Goal: Task Accomplishment & Management: Manage account settings

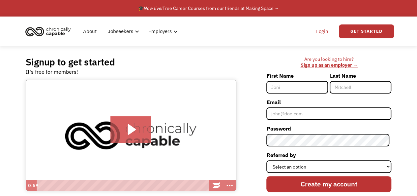
click at [319, 29] on link "Login" at bounding box center [322, 31] width 20 height 21
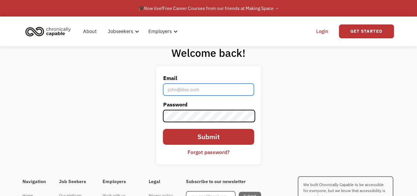
type input "[EMAIL_ADDRESS][DOMAIN_NAME]"
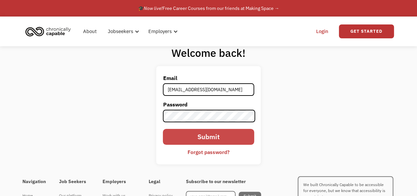
click at [199, 134] on input "Submit" at bounding box center [208, 137] width 91 height 16
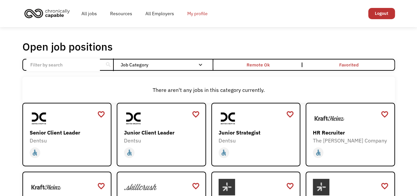
click at [196, 19] on link "My profile" at bounding box center [198, 13] width 34 height 21
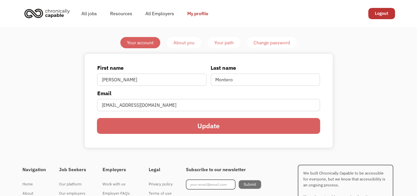
click at [178, 42] on div "About you" at bounding box center [183, 43] width 21 height 8
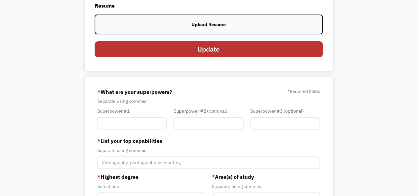
scroll to position [33, 0]
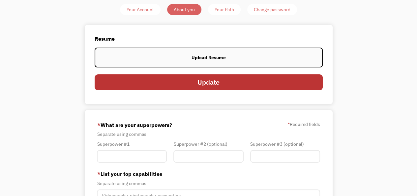
click at [179, 54] on label "Upload Resume" at bounding box center [209, 56] width 228 height 19
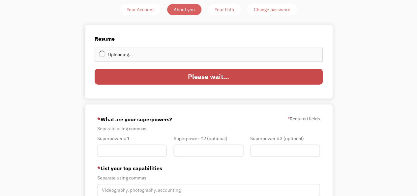
type input "Update"
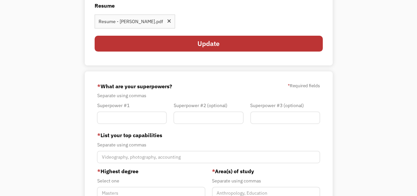
scroll to position [99, 0]
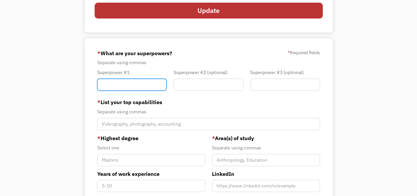
click at [119, 87] on input "Member-You-Update" at bounding box center [132, 84] width 70 height 13
click at [111, 86] on input "Member-You-Update" at bounding box center [132, 84] width 70 height 13
click at [150, 68] on div "Superpower #1" at bounding box center [132, 72] width 70 height 8
click at [131, 91] on div "Superpower #1" at bounding box center [132, 81] width 77 height 26
click at [128, 84] on input "Member-You-Update" at bounding box center [132, 84] width 70 height 13
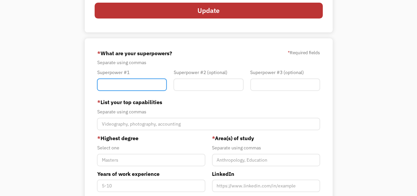
paste input "Bilingual Educator"
type input "Bilingual Educator"
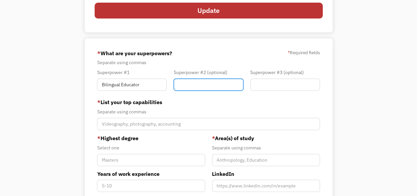
click at [206, 85] on input "Member-You-Update" at bounding box center [208, 84] width 70 height 13
paste input "French Language Native"
type input "French Language Native"
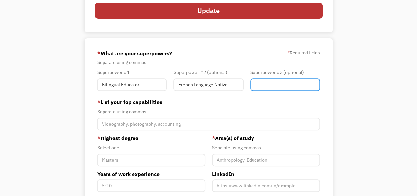
click at [259, 82] on input "Member-You-Update" at bounding box center [285, 84] width 70 height 13
paste input "| History Specialist"
click at [258, 86] on input "| History Specialist" at bounding box center [285, 84] width 70 height 13
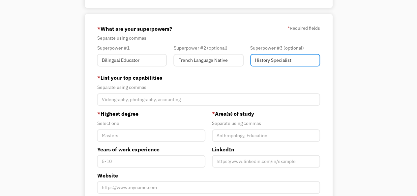
scroll to position [132, 0]
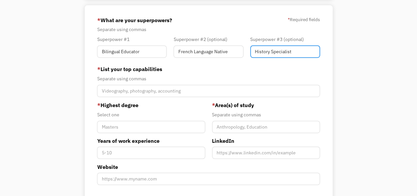
type input "History Specialist"
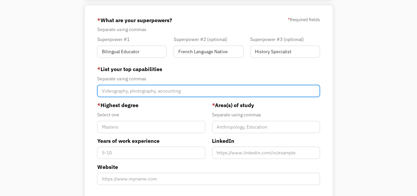
click at [158, 90] on input "Member-You-Update" at bounding box center [208, 90] width 223 height 13
type input "Teacher, [PERSON_NAME], Linguist"
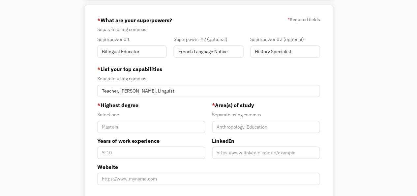
click at [174, 79] on div "Separate using commas" at bounding box center [208, 79] width 223 height 8
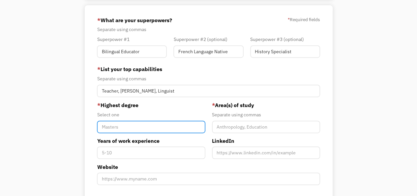
click at [136, 126] on input "Member-You-Update" at bounding box center [151, 126] width 108 height 13
type input "Bachelor"
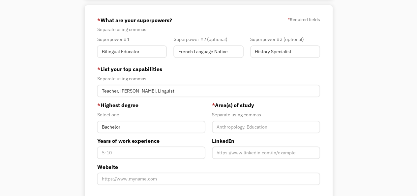
click at [151, 107] on label "* Highest degree" at bounding box center [151, 105] width 108 height 8
click at [167, 153] on input "Years of work experience" at bounding box center [151, 152] width 108 height 13
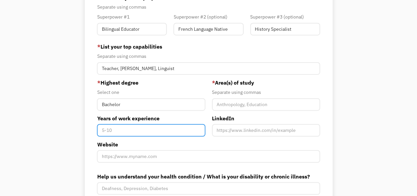
scroll to position [165, 0]
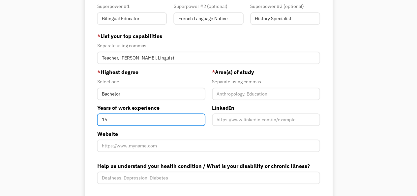
type input "15"
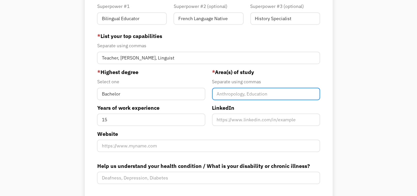
click at [247, 95] on input "Member-You-Update" at bounding box center [266, 93] width 108 height 13
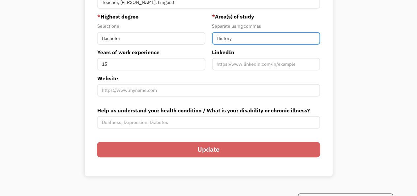
scroll to position [231, 0]
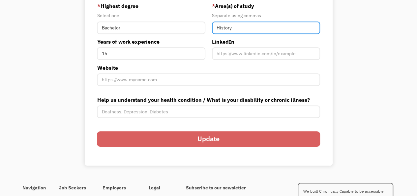
type input "History"
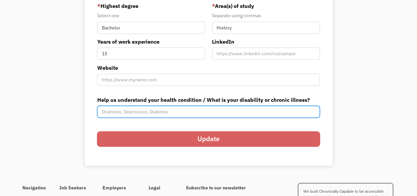
click at [164, 111] on input "Help us understand your health condition / What is your disability or chronic i…" at bounding box center [208, 111] width 223 height 13
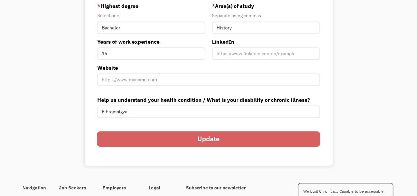
click at [92, 91] on div "68b621b16b945eeb36a27572 nmontero887@gmail.com Noé Montero Other * What are you…" at bounding box center [209, 35] width 248 height 259
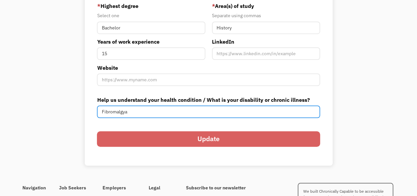
click at [129, 112] on input "Fibromalgya" at bounding box center [208, 111] width 223 height 13
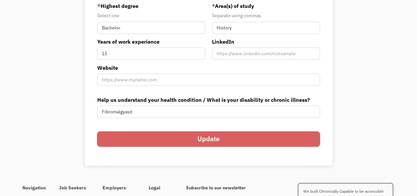
click at [86, 116] on div "68b621b16b945eeb36a27572 nmontero887@gmail.com Noé Montero Other * What are you…" at bounding box center [209, 35] width 248 height 259
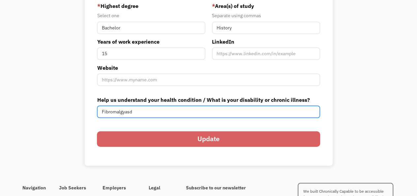
click at [140, 113] on input "Fibromalgyasd" at bounding box center [208, 111] width 223 height 13
click at [110, 110] on input "Fibromalgya" at bounding box center [208, 111] width 223 height 13
paste input "fibromyalgi"
click at [101, 112] on input "fibromyalgia" at bounding box center [208, 111] width 223 height 13
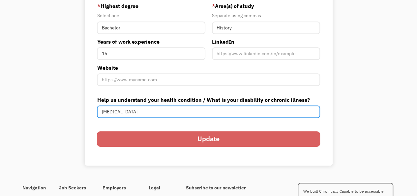
type input "[MEDICAL_DATA]"
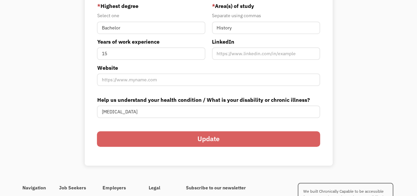
click at [131, 135] on input "Update" at bounding box center [208, 139] width 223 height 16
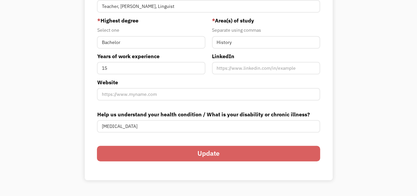
scroll to position [288, 0]
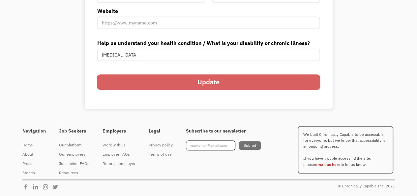
click at [175, 83] on input "Update" at bounding box center [208, 82] width 223 height 16
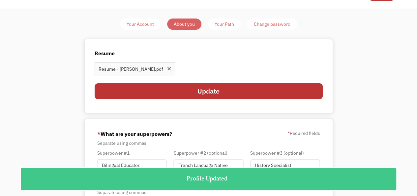
scroll to position [0, 0]
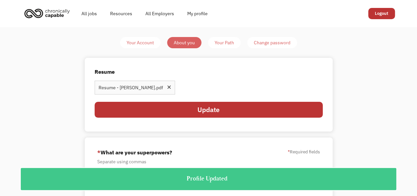
click at [221, 43] on div "Your Path" at bounding box center [224, 43] width 19 height 8
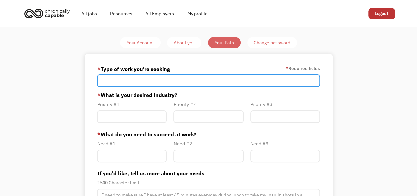
click at [112, 79] on input "Member-Path-Update" at bounding box center [208, 80] width 223 height 13
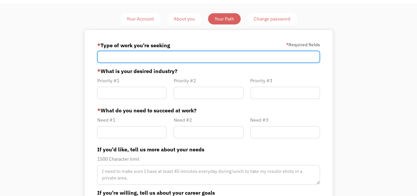
scroll to position [33, 0]
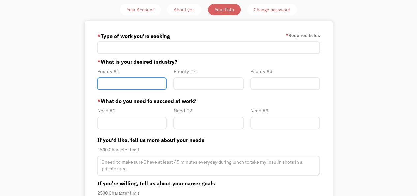
click at [115, 81] on input "Member-Path-Update" at bounding box center [132, 83] width 70 height 13
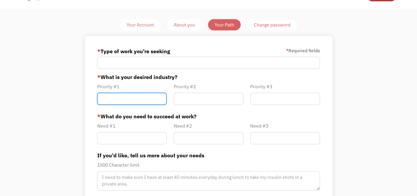
scroll to position [0, 0]
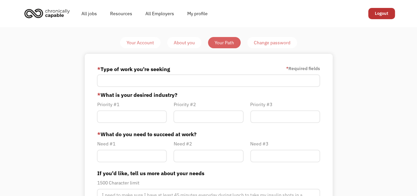
click at [74, 68] on div "Your Account About you Your Path Change password * Type of work you're seeking …" at bounding box center [209, 165] width 310 height 256
drag, startPoint x: 118, startPoint y: 59, endPoint x: 140, endPoint y: 58, distance: 22.1
click at [119, 59] on div "* Type of work you're seeking * Required fields * What is your desired industry…" at bounding box center [209, 173] width 248 height 239
click at [187, 44] on div "About you" at bounding box center [184, 43] width 21 height 8
click at [274, 39] on div "Change password" at bounding box center [272, 43] width 37 height 8
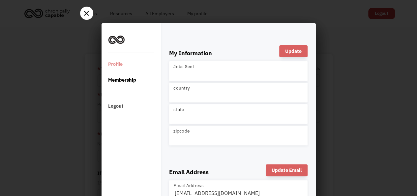
click at [112, 78] on div "Membership" at bounding box center [130, 80] width 57 height 16
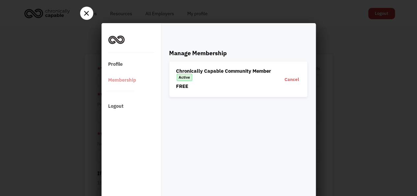
click at [84, 16] on div at bounding box center [86, 14] width 13 height 6
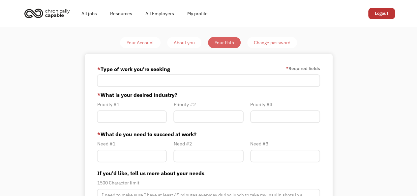
click at [190, 43] on div "About you" at bounding box center [184, 43] width 21 height 8
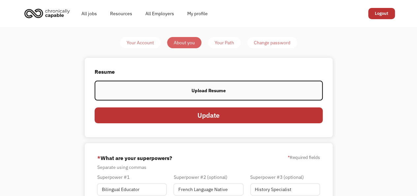
click at [145, 41] on div "Your Account" at bounding box center [140, 43] width 27 height 8
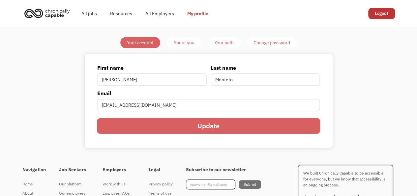
click at [183, 42] on div "About you" at bounding box center [183, 43] width 21 height 8
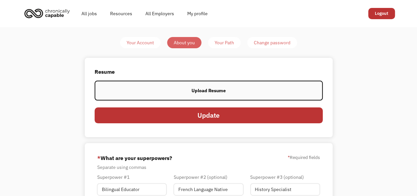
click at [200, 91] on div "Upload Resume" at bounding box center [209, 90] width 34 height 8
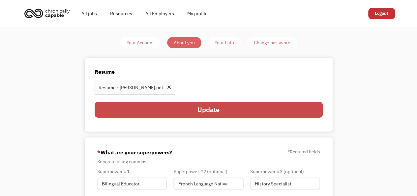
click at [193, 109] on input "Update" at bounding box center [209, 110] width 228 height 16
type input "Please wait..."
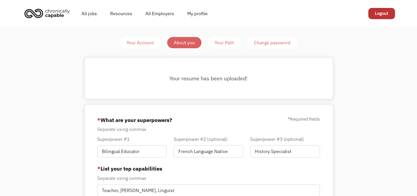
click at [226, 42] on div "Your Path" at bounding box center [224, 43] width 19 height 8
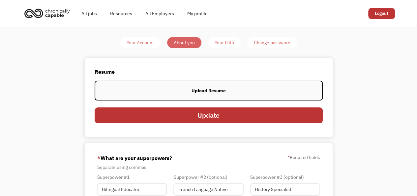
click at [215, 43] on div "Your Path" at bounding box center [224, 43] width 19 height 8
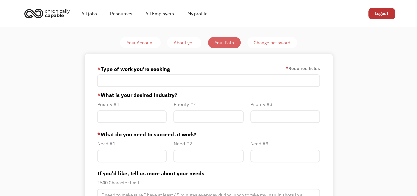
scroll to position [33, 0]
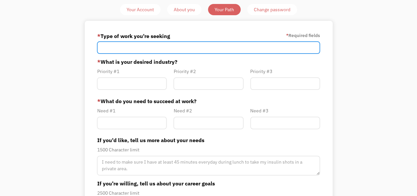
click at [122, 51] on input "Member-Path-Update" at bounding box center [208, 47] width 223 height 13
drag, startPoint x: 125, startPoint y: 49, endPoint x: 90, endPoint y: 42, distance: 35.0
click at [90, 42] on div "* Type of work you're seeking * Required fields Remote in Education, transcript…" at bounding box center [209, 140] width 248 height 239
click at [126, 49] on input "Education, transcription," at bounding box center [208, 47] width 223 height 13
click at [162, 49] on input "Education, Transcription," at bounding box center [208, 47] width 223 height 13
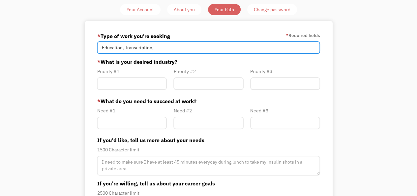
type input "Education, Transcription,"
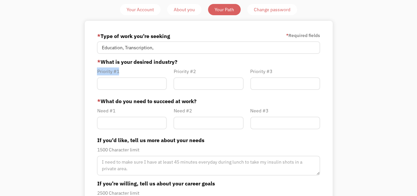
click at [132, 90] on div "Priority #1" at bounding box center [132, 80] width 77 height 26
click at [130, 82] on input "Member-Path-Update" at bounding box center [132, 83] width 70 height 13
type input "No priority"
click at [140, 95] on form "* Type of work you're seeking * Required fields Education, Transcription, * Wha…" at bounding box center [208, 141] width 223 height 221
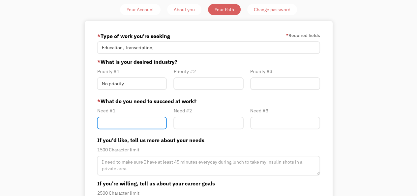
click at [132, 123] on input "Member-Path-Update" at bounding box center [132, 122] width 70 height 13
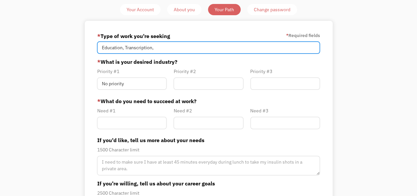
click at [174, 49] on input "Education, Transcription," at bounding box center [208, 47] width 223 height 13
type input "Education, Transcription, Data entry"
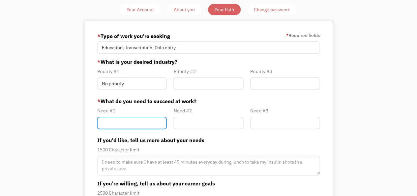
click at [132, 124] on input "Member-Path-Update" at bounding box center [132, 122] width 70 height 13
type input "f"
type input "Flexibility"
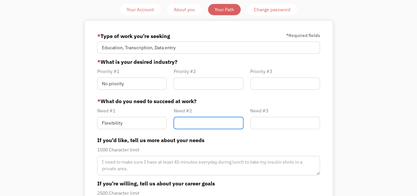
click at [194, 120] on input "Member-Path-Update" at bounding box center [208, 122] width 70 height 13
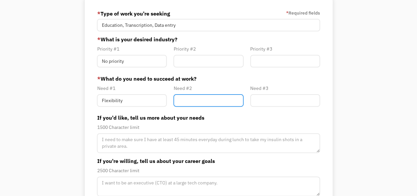
scroll to position [66, 0]
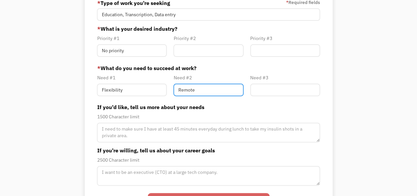
type input "Remote"
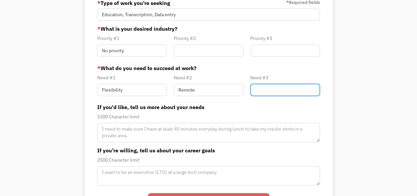
click at [259, 94] on input "Member-Path-Update" at bounding box center [285, 89] width 70 height 13
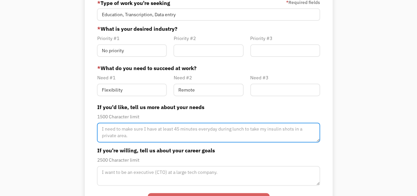
click at [181, 130] on textarea "Member-Path-Update" at bounding box center [208, 132] width 223 height 20
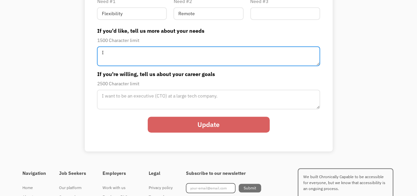
scroll to position [132, 0]
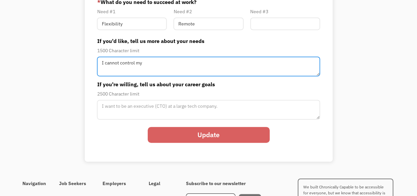
paste textarea "fibromyalgia"
click at [189, 65] on textarea "I cannot control my fibromyalgia flares up, it would be prefarable for me to" at bounding box center [208, 66] width 223 height 20
click at [284, 66] on textarea "I cannot control my fibromyalgia flares up, thus it would be prefarable for me …" at bounding box center [208, 66] width 223 height 20
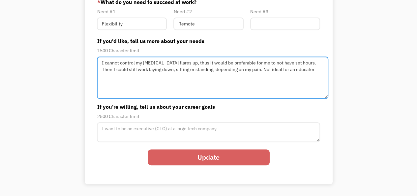
drag, startPoint x: 316, startPoint y: 74, endPoint x: 325, endPoint y: 97, distance: 24.3
click at [325, 97] on textarea "I cannot control my fibromyalgia flares up, thus it would be prefarable for me …" at bounding box center [213, 77] width 232 height 42
type textarea "I cannot control my fibromyalgia flares up, thus it would be prefarable for me …"
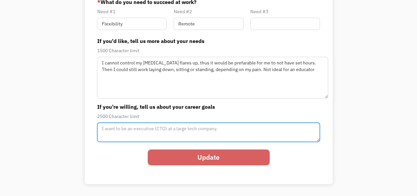
click at [138, 129] on textarea "Member-Path-Update" at bounding box center [208, 132] width 223 height 20
type textarea "I'd love to feel important again. I'm not sure what career wouls suit me the be…"
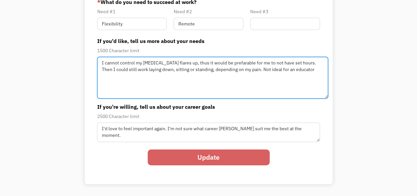
click at [306, 72] on textarea "I cannot control my fibromyalgia flares up, thus it would be prefarable for me …" at bounding box center [213, 77] width 232 height 42
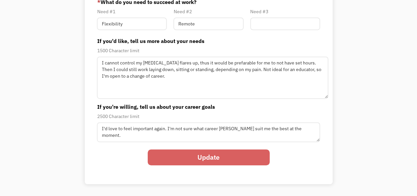
drag, startPoint x: 422, startPoint y: 87, endPoint x: 25, endPoint y: 114, distance: 398.0
click at [25, 114] on div "Your Account About you Your Path Change password * Type of work you're seeking …" at bounding box center [208, 44] width 417 height 298
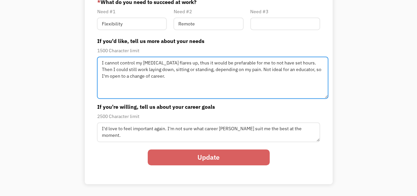
click at [183, 64] on textarea "I cannot control my fibromyalgia flares up, thus it would be prefarable for me …" at bounding box center [213, 77] width 232 height 42
click at [235, 63] on textarea "I cannot control my fibromyalgia flare ups, thus it would be prefarable for me …" at bounding box center [213, 77] width 232 height 42
click at [317, 64] on textarea "I cannot control my fibromyalgia flare ups, thus it would be preferable for me …" at bounding box center [213, 77] width 232 height 42
click at [137, 69] on textarea "I cannot control my fibromyalgia flare ups, thus it would be preferable for me …" at bounding box center [213, 77] width 232 height 42
click at [149, 76] on textarea "I cannot control my fibromyalgia flare ups, thus it would be preferable for me …" at bounding box center [213, 77] width 232 height 42
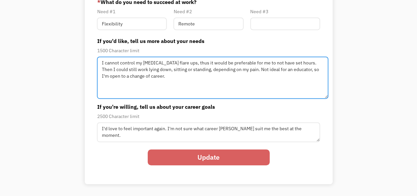
click at [248, 70] on textarea "I cannot control my fibromyalgia flare ups, thus it would be preferable for me …" at bounding box center [213, 77] width 232 height 42
click at [247, 68] on textarea "I cannot control my fibromyalgia flare ups, thus it would be preferable for me …" at bounding box center [213, 77] width 232 height 42
click at [208, 73] on textarea "I cannot control my fibromyalgia flare ups, thus it would be preferable for me …" at bounding box center [213, 77] width 232 height 42
type textarea "I cannot control my fibromyalgia flare ups, thus it would be preferable for me …"
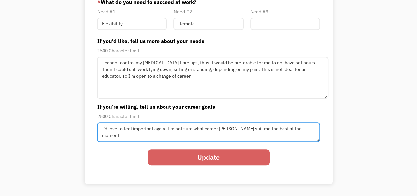
click at [230, 129] on textarea "I'd love to feel important again. I'm not sure what career wouls suit me the be…" at bounding box center [208, 132] width 223 height 20
click at [291, 128] on textarea "I'd love to feel important again. I'm not sure what career would suit me the be…" at bounding box center [208, 132] width 223 height 20
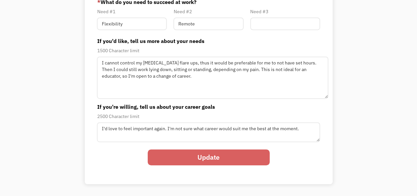
click at [302, 153] on div "Update" at bounding box center [208, 160] width 223 height 29
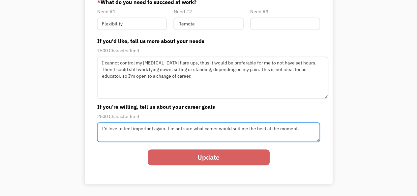
click at [255, 126] on textarea "I'd love to feel important again. I'm not sure what career would suit me the be…" at bounding box center [208, 132] width 223 height 20
type textarea "I'd love to feel important again. I'm not sure what career would suit me best a…"
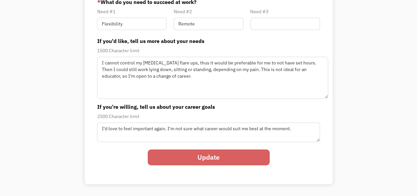
click at [341, 132] on div "Your Account About you Your Path Change password * Type of work you're seeking …" at bounding box center [209, 44] width 310 height 279
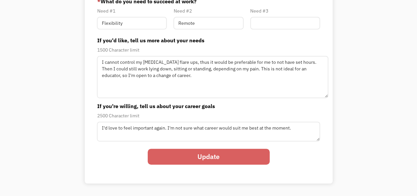
scroll to position [165, 0]
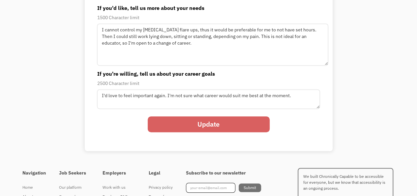
click at [185, 124] on input "Update" at bounding box center [209, 124] width 122 height 16
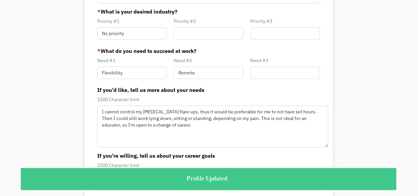
scroll to position [0, 0]
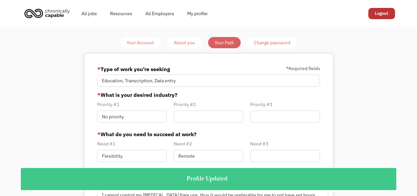
click at [150, 40] on div "Your Account" at bounding box center [140, 43] width 27 height 8
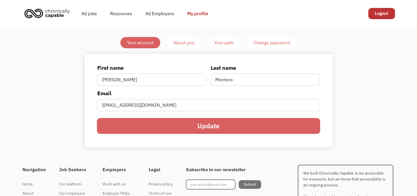
click at [88, 59] on div "First name Noé Last name Montero Email nmontero887@gmail.com Update Your accoun…" at bounding box center [209, 100] width 248 height 93
click at [54, 13] on img "home" at bounding box center [46, 13] width 49 height 15
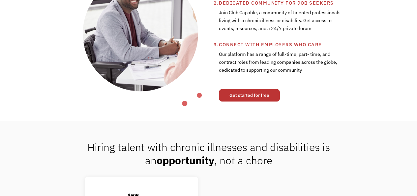
scroll to position [297, 0]
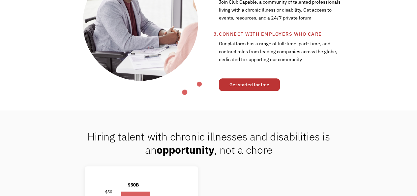
click at [245, 88] on link "Get started for free" at bounding box center [249, 84] width 61 height 13
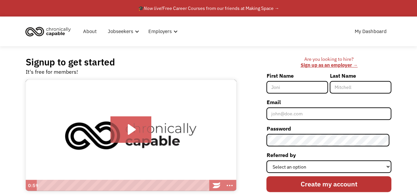
click at [49, 31] on img "home" at bounding box center [47, 31] width 49 height 15
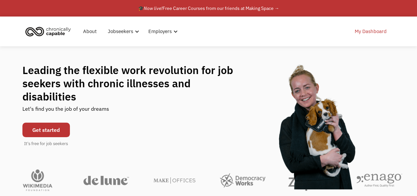
click at [366, 29] on link "My Dashboard" at bounding box center [371, 31] width 40 height 21
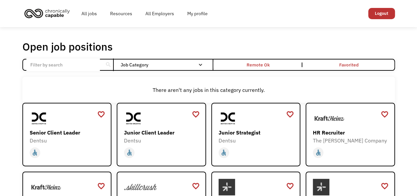
click at [71, 65] on input "Email Form" at bounding box center [63, 64] width 74 height 13
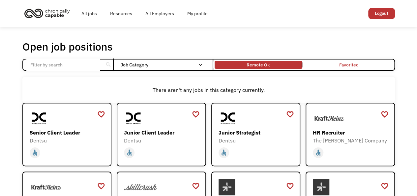
click at [243, 67] on link "Remote Ok" at bounding box center [258, 64] width 90 height 11
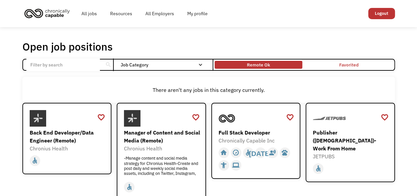
click at [247, 65] on div "Remote Ok" at bounding box center [258, 65] width 23 height 8
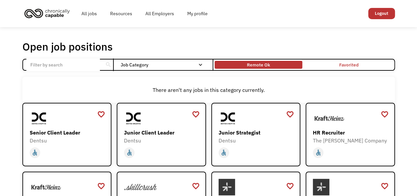
click at [243, 67] on div "Remote Ok" at bounding box center [259, 64] width 88 height 5
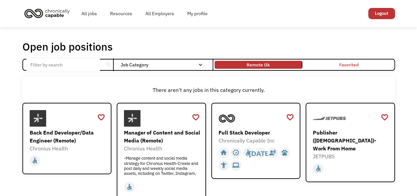
click at [61, 64] on input "Email Form" at bounding box center [63, 64] width 74 height 13
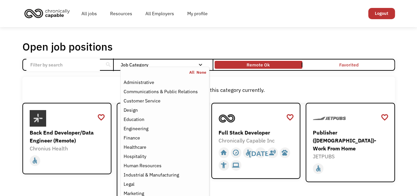
click at [131, 70] on div "All None" at bounding box center [165, 72] width 88 height 5
click at [134, 118] on div "Education" at bounding box center [133, 119] width 21 height 8
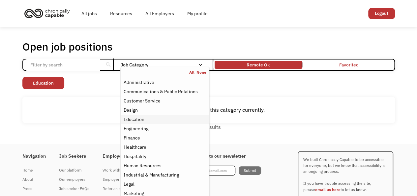
click at [134, 119] on div "Education" at bounding box center [133, 119] width 21 height 8
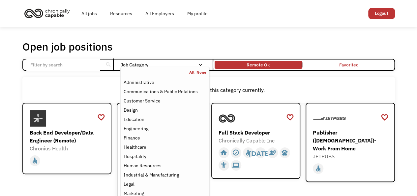
click at [127, 47] on div "Open job positions You have X liked items Search" at bounding box center [208, 46] width 373 height 13
click at [135, 120] on div "Education" at bounding box center [133, 119] width 21 height 8
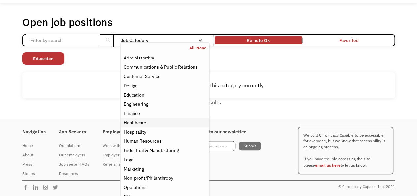
scroll to position [33, 0]
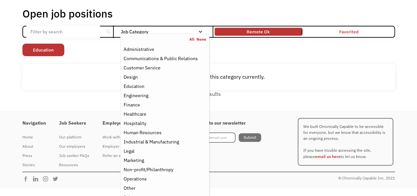
click at [191, 38] on link "All" at bounding box center [192, 39] width 7 height 5
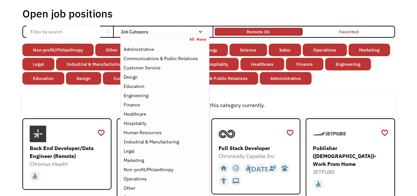
click at [67, 33] on input "Email Form" at bounding box center [63, 31] width 74 height 13
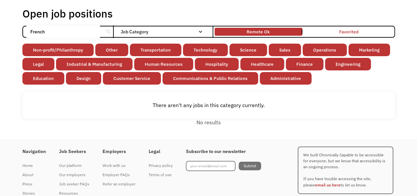
click input "Email Form" at bounding box center [0, 0] width 0 height 0
click at [58, 28] on input "French" at bounding box center [63, 31] width 74 height 13
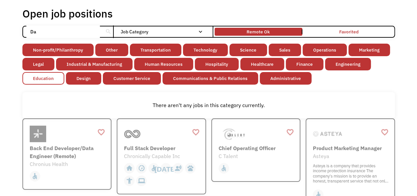
type input "D"
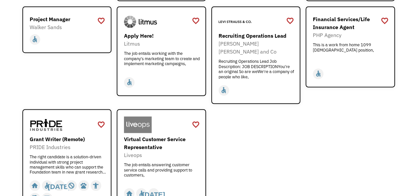
scroll to position [528, 0]
click at [66, 134] on div "Grant Writer (Remote) PRIDE Industries The right candidate is a solution-driven…" at bounding box center [68, 153] width 77 height 39
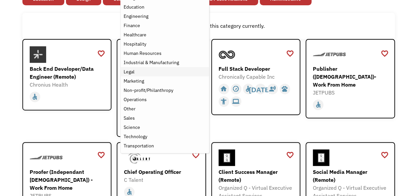
scroll to position [122, 0]
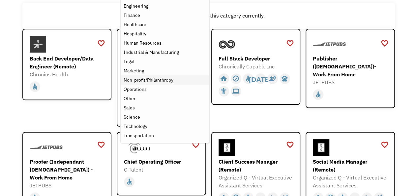
click at [154, 81] on div "Non-profit/Philanthropy" at bounding box center [148, 80] width 50 height 8
click at [133, 80] on div "Non-profit/Philanthropy" at bounding box center [148, 80] width 50 height 8
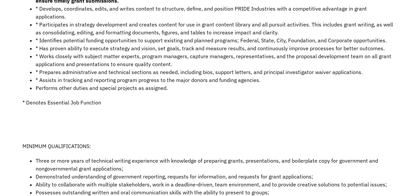
scroll to position [297, 0]
